Goal: Task Accomplishment & Management: Manage account settings

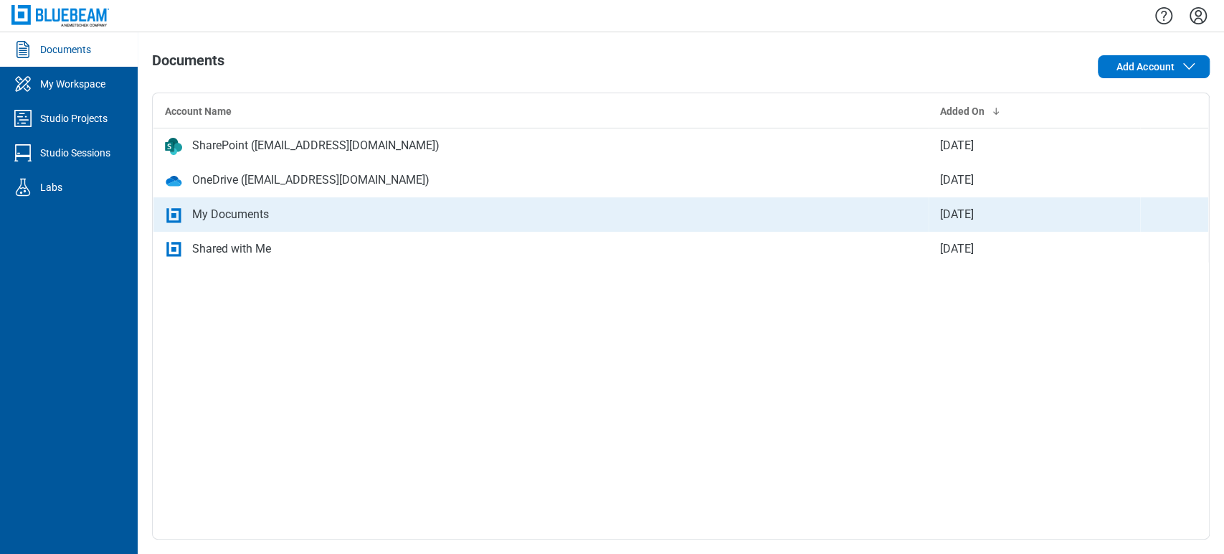
click at [181, 217] on icon "bb-data-table" at bounding box center [173, 215] width 17 height 17
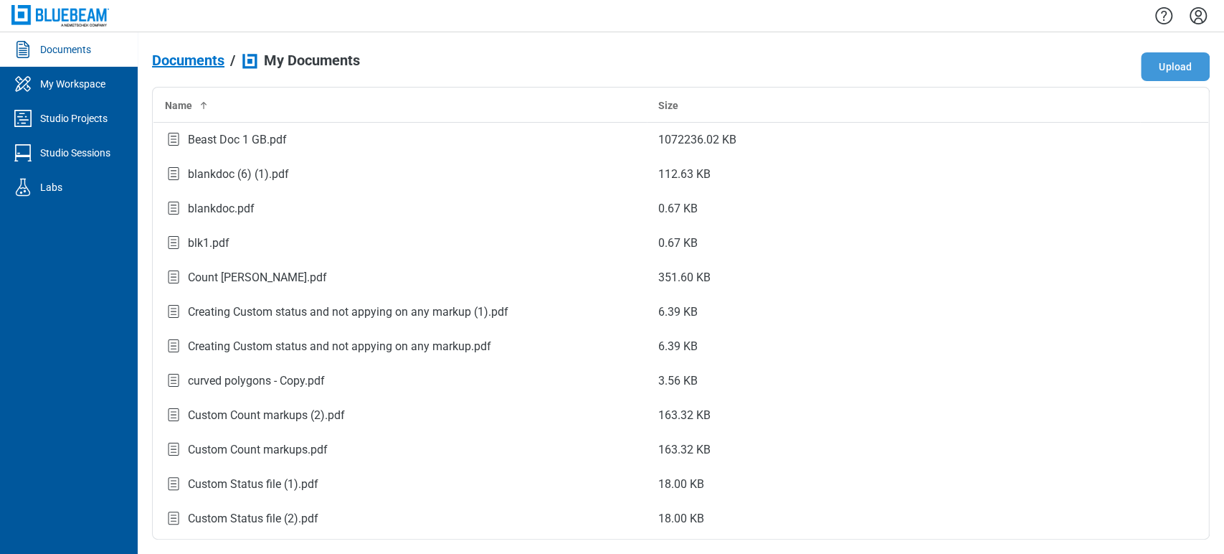
click at [1183, 65] on button "Upload" at bounding box center [1175, 66] width 69 height 29
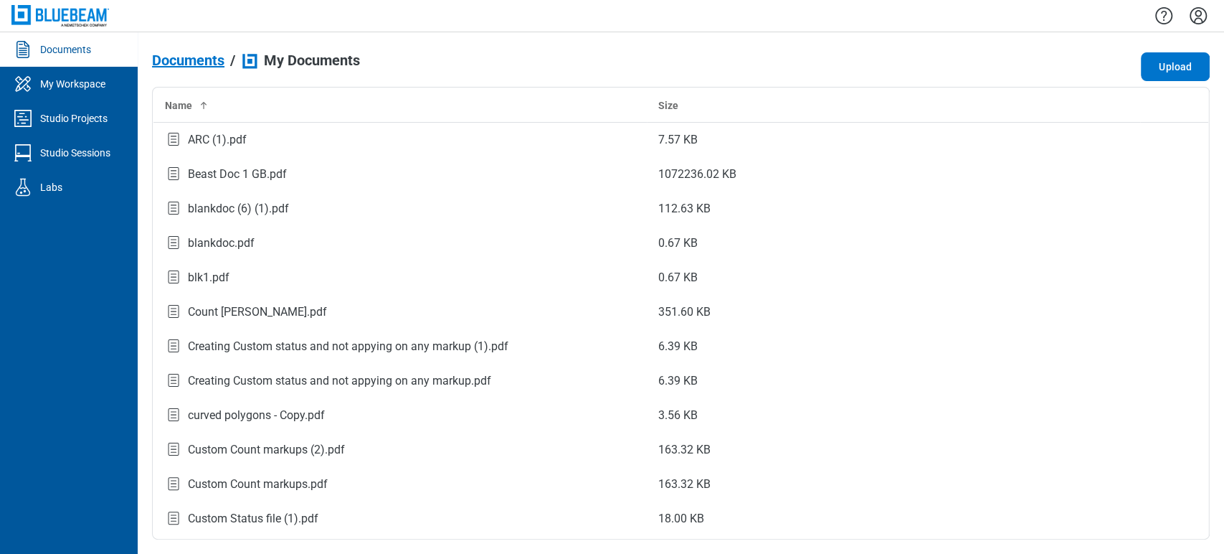
click at [1165, 135] on icon "context-menu" at bounding box center [1173, 140] width 17 height 17
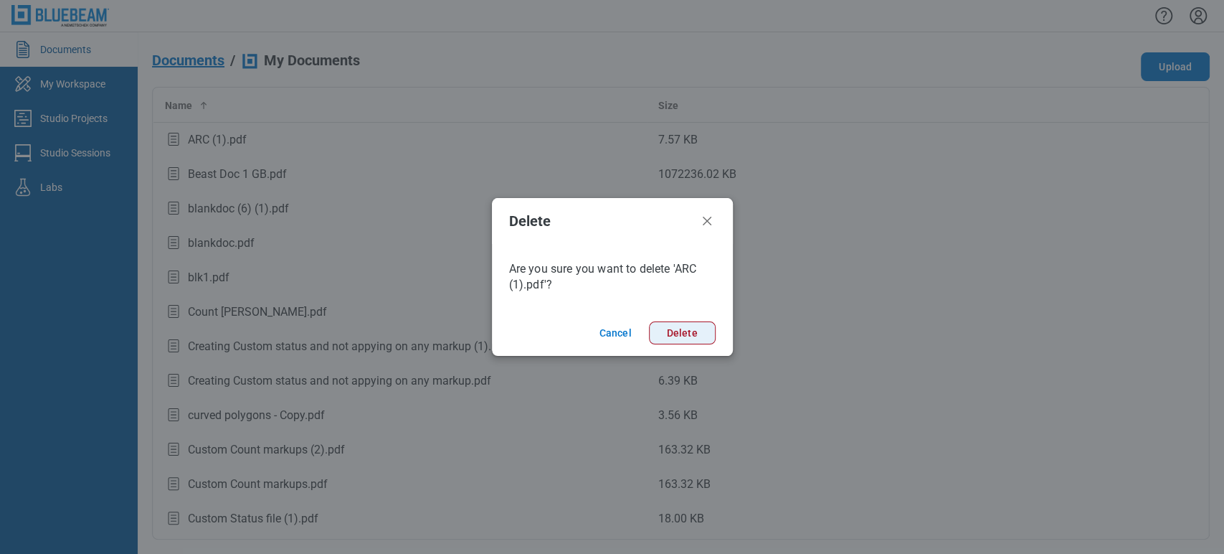
drag, startPoint x: 710, startPoint y: 343, endPoint x: 700, endPoint y: 326, distance: 19.9
click at [707, 343] on button "Delete" at bounding box center [682, 332] width 67 height 23
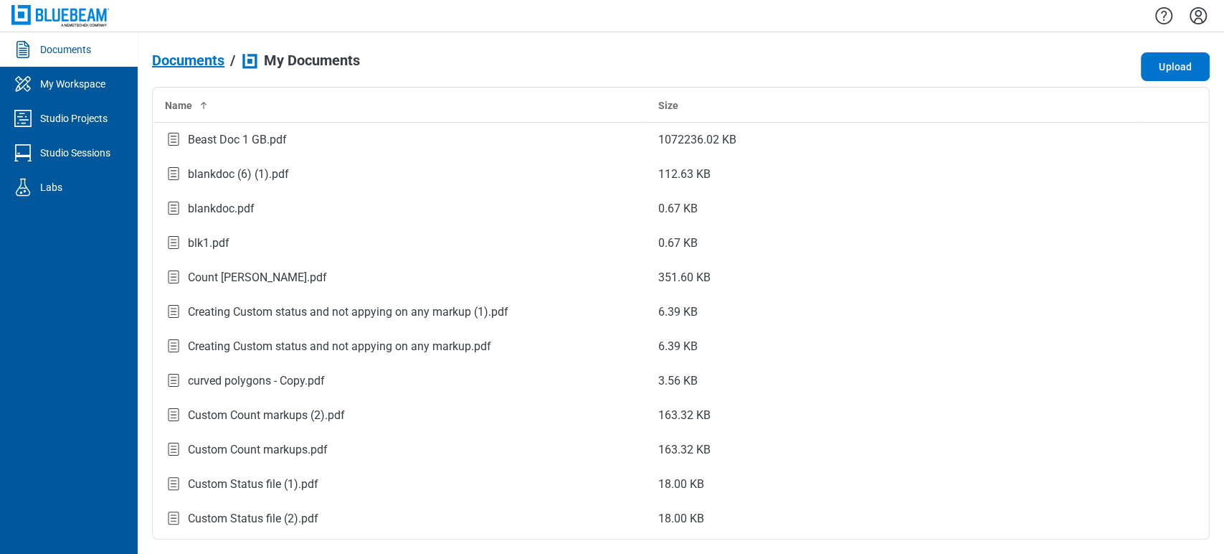
click at [1199, 21] on icon "Settings" at bounding box center [1198, 15] width 23 height 23
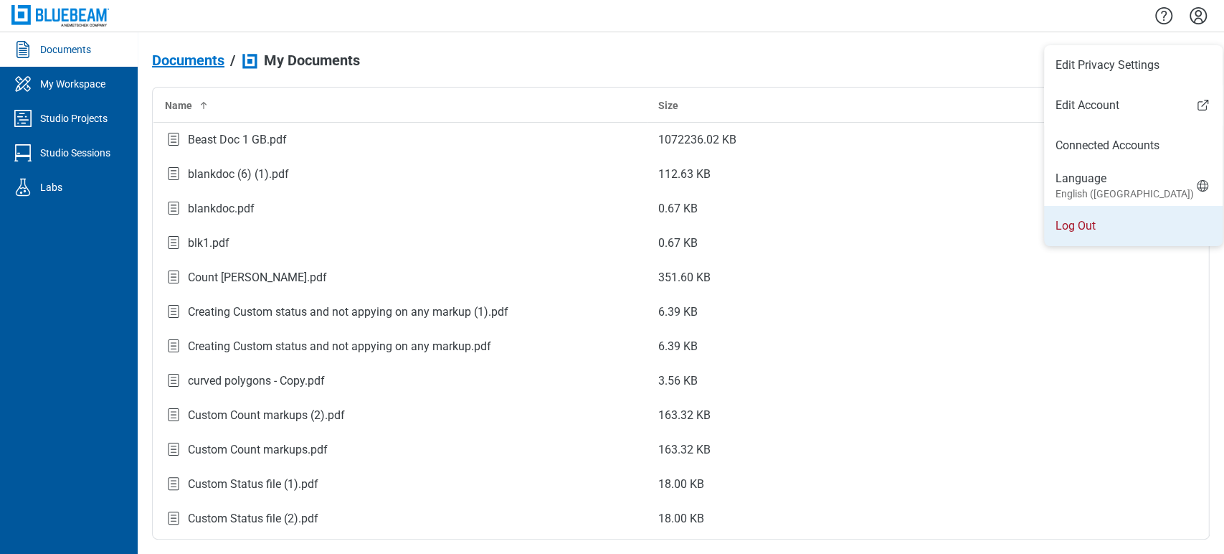
click at [1102, 216] on li "Log Out" at bounding box center [1133, 226] width 179 height 40
